Goal: Task Accomplishment & Management: Use online tool/utility

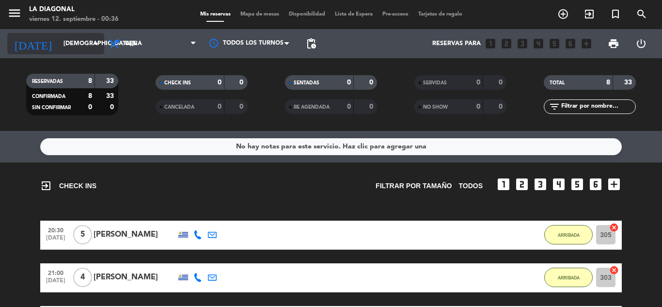
scroll to position [173, 0]
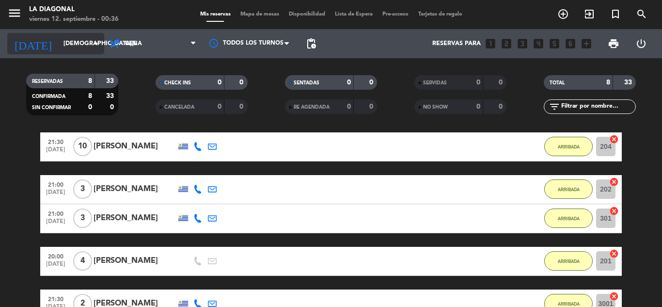
click at [97, 46] on icon "arrow_drop_down" at bounding box center [96, 44] width 12 height 12
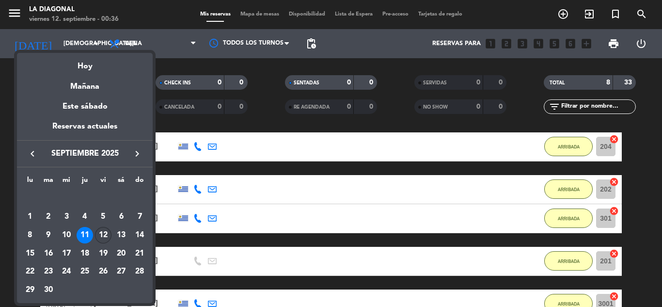
click at [105, 231] on div "12" at bounding box center [103, 235] width 16 height 16
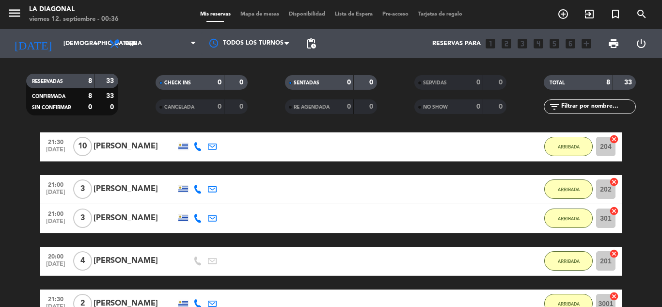
type input "[DATE]"
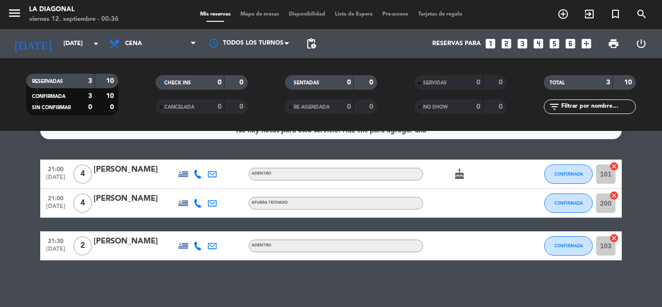
scroll to position [18, 0]
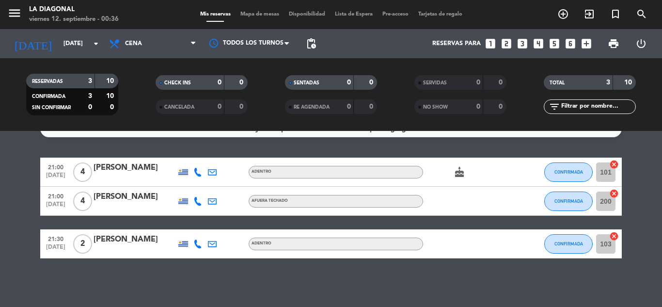
click at [607, 174] on input "101" at bounding box center [605, 171] width 19 height 19
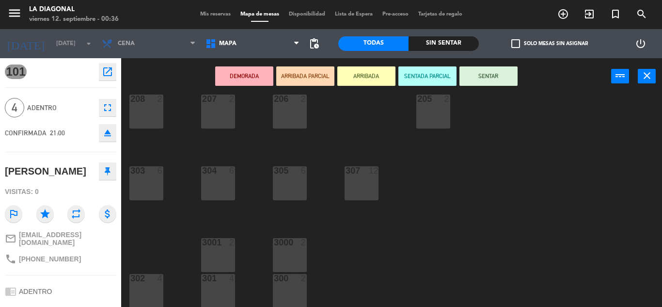
scroll to position [233, 0]
click at [146, 185] on div "303 6" at bounding box center [146, 182] width 34 height 34
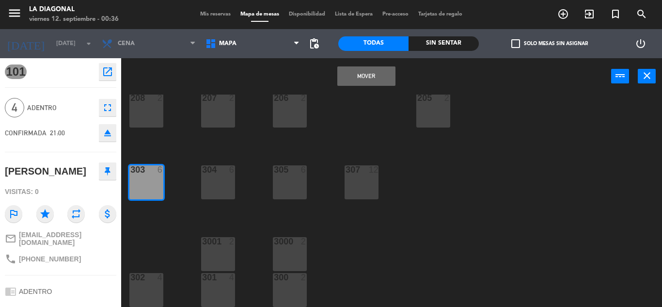
click at [378, 82] on button "Mover" at bounding box center [366, 75] width 58 height 19
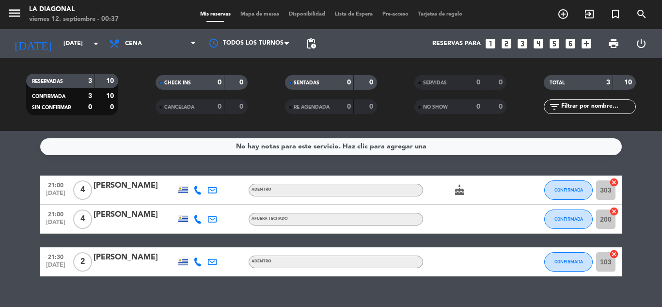
click at [606, 221] on input "200" at bounding box center [605, 218] width 19 height 19
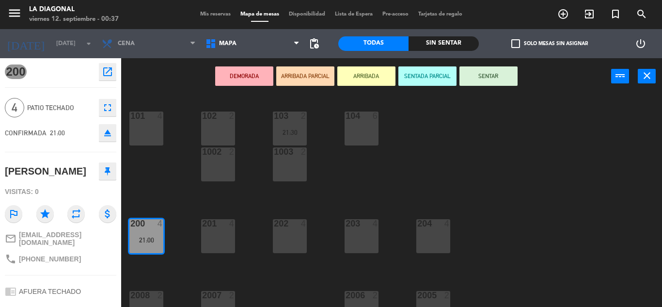
click at [293, 241] on div "202 4" at bounding box center [290, 236] width 34 height 34
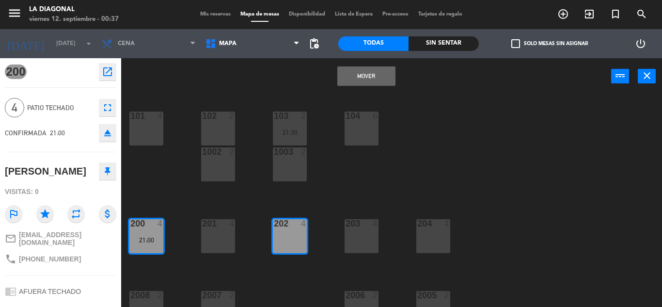
click at [375, 77] on button "Mover" at bounding box center [366, 75] width 58 height 19
